Goal: Transaction & Acquisition: Purchase product/service

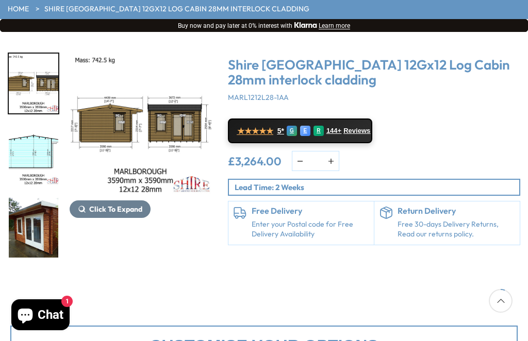
click at [20, 157] on img "4 / 18" at bounding box center [33, 156] width 49 height 60
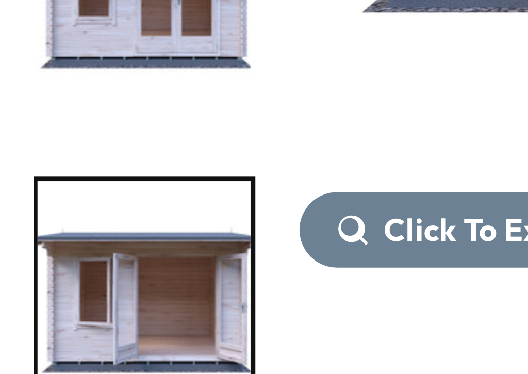
click at [53, 144] on img "18 / 18" at bounding box center [33, 174] width 49 height 60
click at [52, 144] on img "18 / 18" at bounding box center [33, 174] width 49 height 60
